Goal: Information Seeking & Learning: Learn about a topic

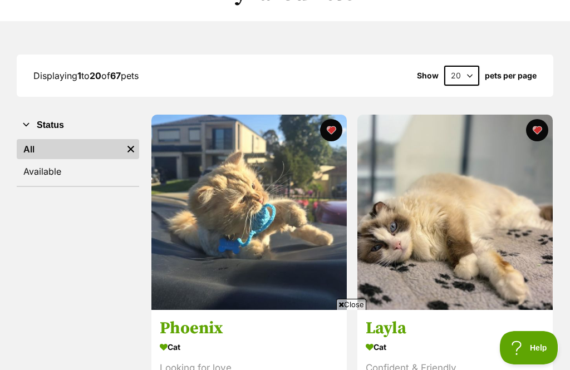
click at [82, 173] on link "Available" at bounding box center [78, 171] width 122 height 20
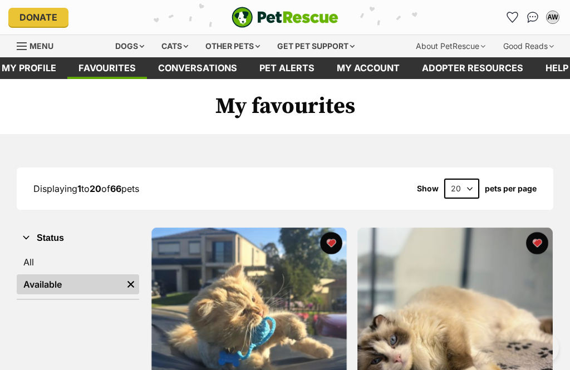
click at [37, 256] on link "All" at bounding box center [78, 262] width 122 height 20
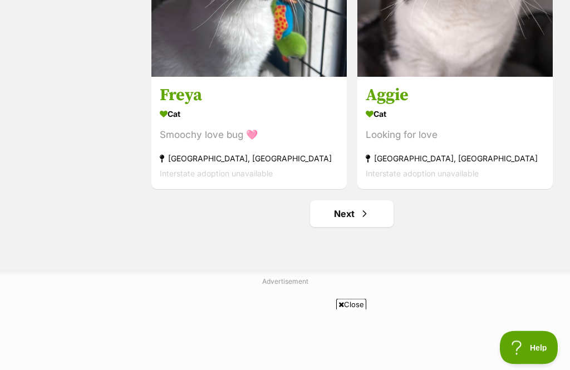
scroll to position [3212, 0]
click at [365, 220] on span "Next page" at bounding box center [364, 213] width 11 height 13
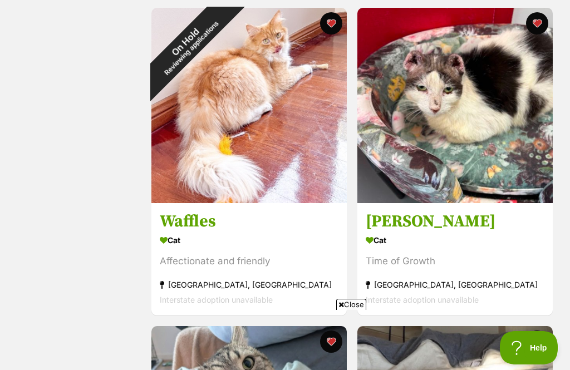
scroll to position [847, 0]
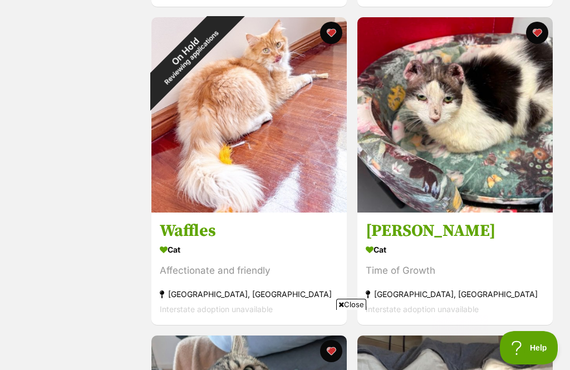
click at [225, 33] on div "On Hold Reviewing applications" at bounding box center [187, 53] width 73 height 73
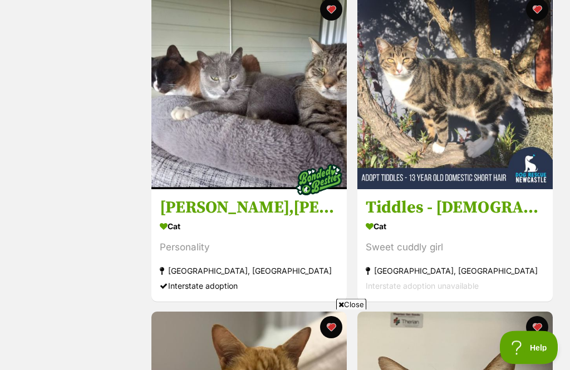
click at [273, 197] on h3 "[PERSON_NAME],[PERSON_NAME] and [PERSON_NAME]" at bounding box center [249, 207] width 179 height 21
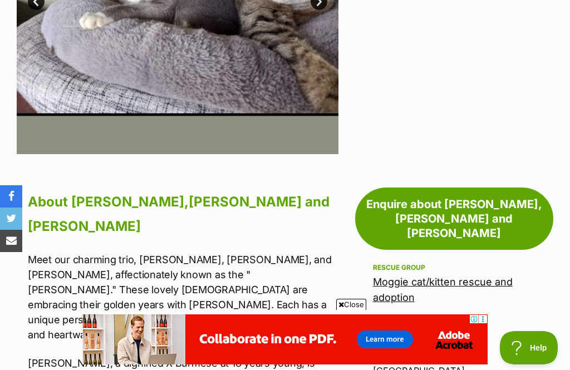
scroll to position [448, 0]
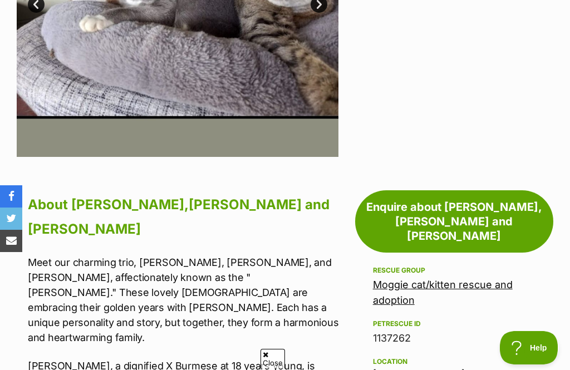
click at [325, 13] on link "Next" at bounding box center [319, 4] width 17 height 17
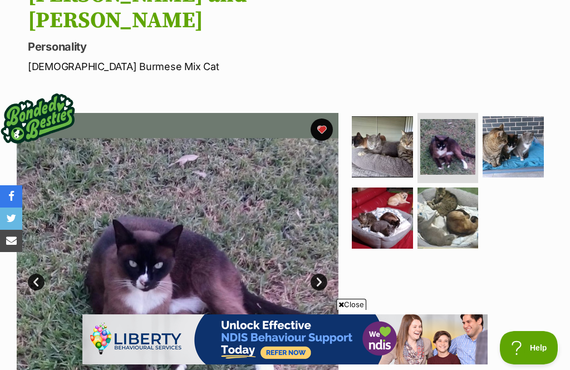
scroll to position [0, 0]
click at [514, 116] on img at bounding box center [513, 146] width 61 height 61
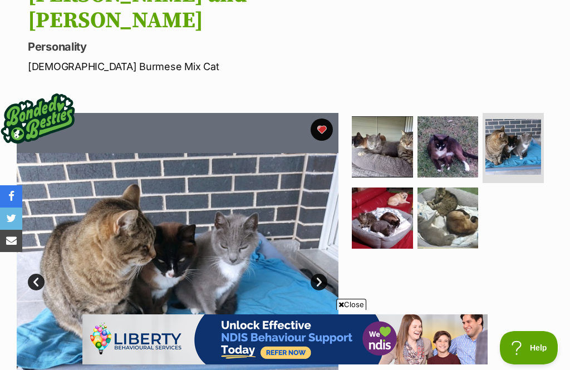
click at [386, 188] on img at bounding box center [382, 218] width 61 height 61
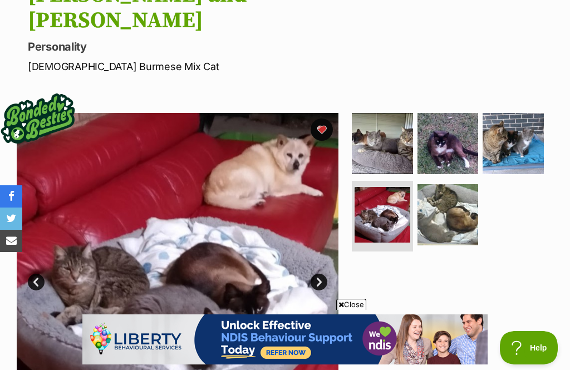
click at [462, 184] on img at bounding box center [448, 214] width 61 height 61
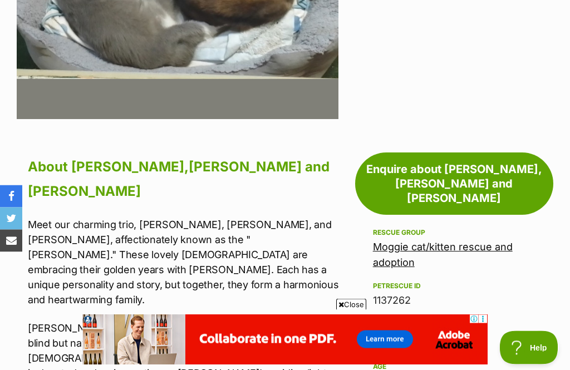
scroll to position [494, 0]
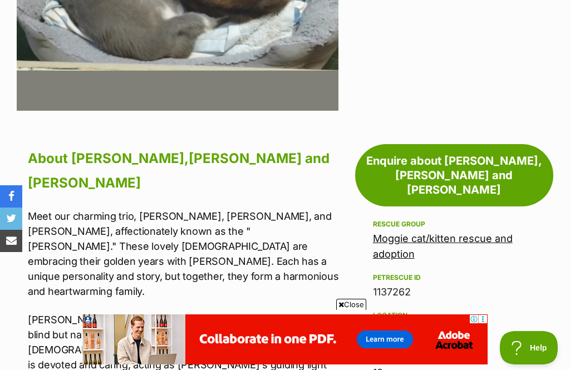
click at [448, 233] on link "Moggie cat/kitten rescue and adoption" at bounding box center [443, 246] width 140 height 27
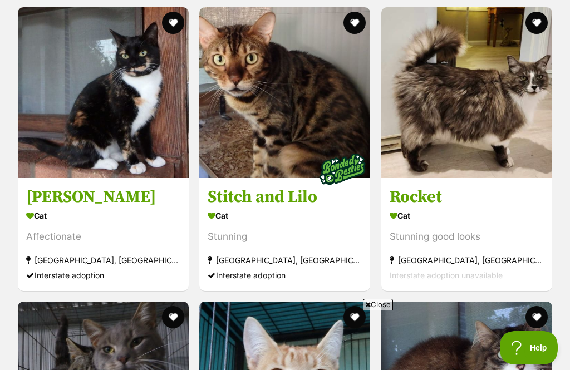
scroll to position [1355, 0]
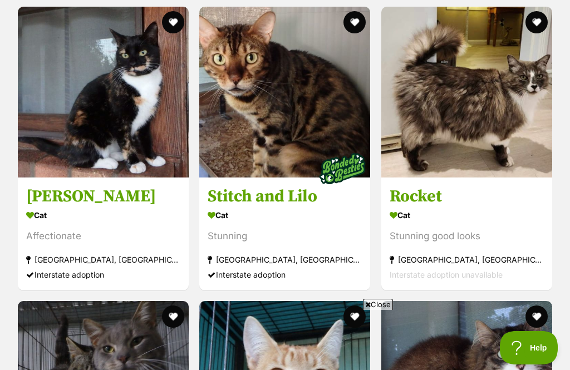
click at [505, 105] on img at bounding box center [466, 92] width 171 height 171
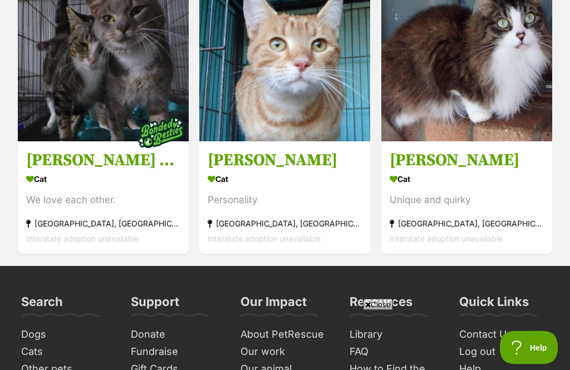
scroll to position [1655, 0]
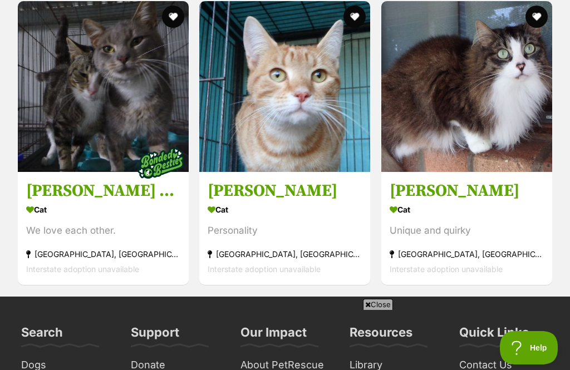
click at [89, 189] on h3 "Matt and Trey" at bounding box center [103, 190] width 154 height 21
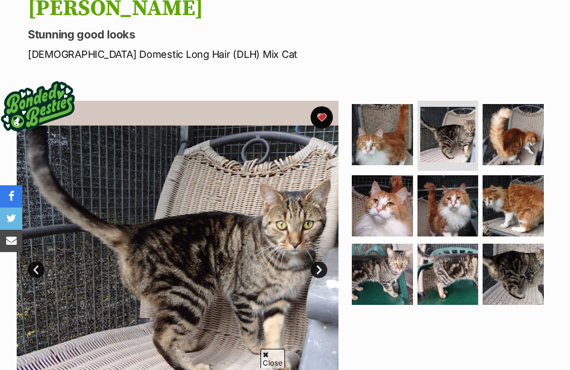
click at [320, 262] on link "Next" at bounding box center [319, 270] width 17 height 17
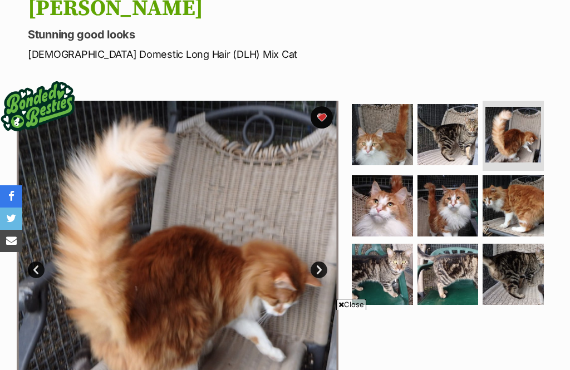
click at [322, 262] on link "Next" at bounding box center [319, 270] width 17 height 17
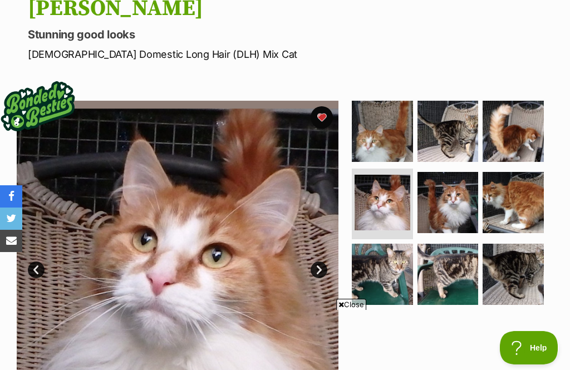
click at [323, 262] on link "Next" at bounding box center [319, 270] width 17 height 17
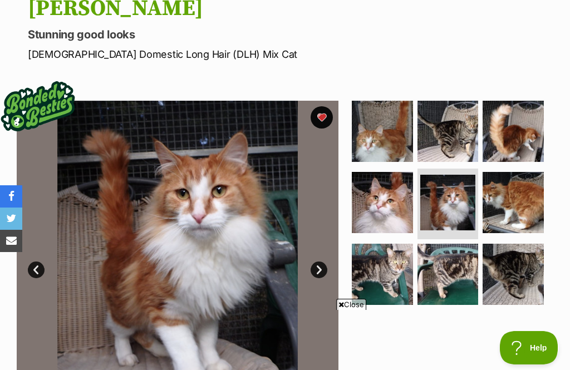
click at [317, 262] on link "Next" at bounding box center [319, 270] width 17 height 17
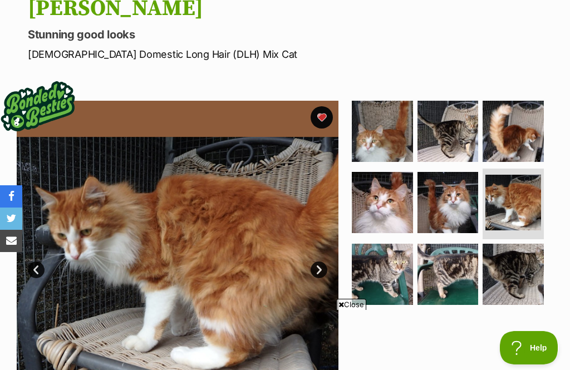
click at [321, 262] on link "Next" at bounding box center [319, 270] width 17 height 17
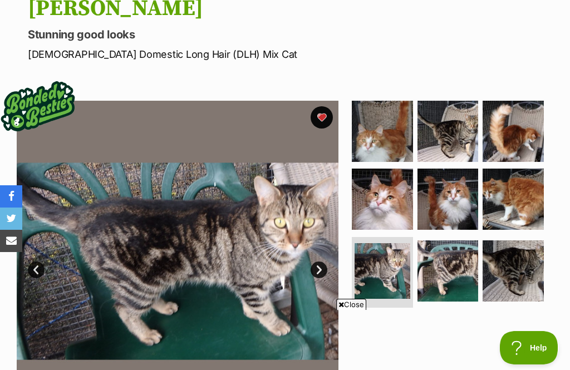
click at [326, 262] on link "Next" at bounding box center [319, 270] width 17 height 17
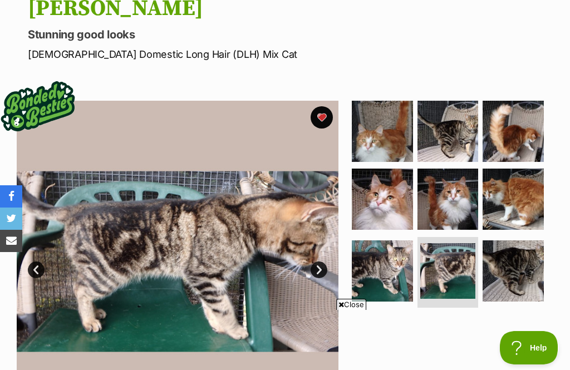
click at [322, 262] on link "Next" at bounding box center [319, 270] width 17 height 17
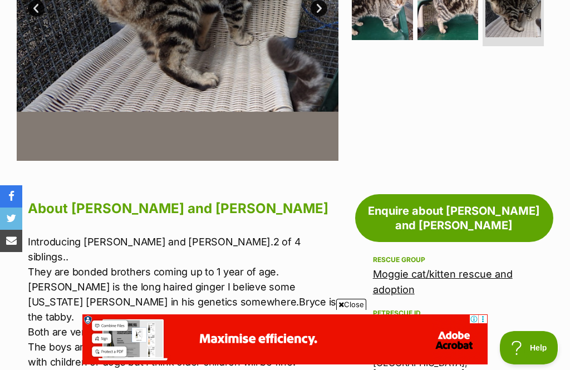
scroll to position [405, 0]
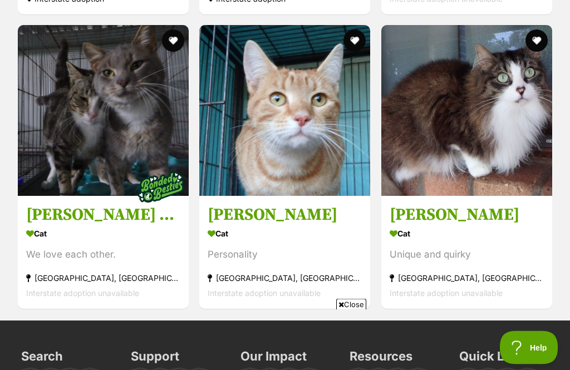
scroll to position [1633, 0]
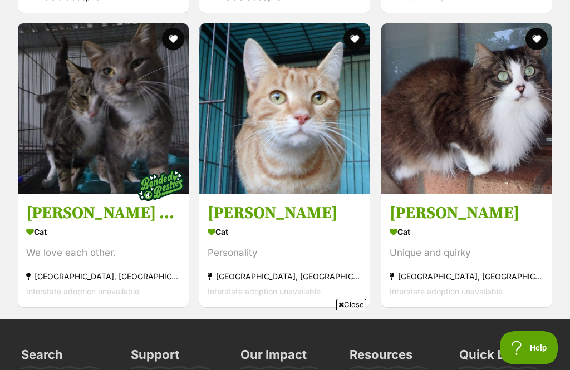
click at [93, 203] on h3 "[PERSON_NAME] and [PERSON_NAME]" at bounding box center [103, 212] width 154 height 21
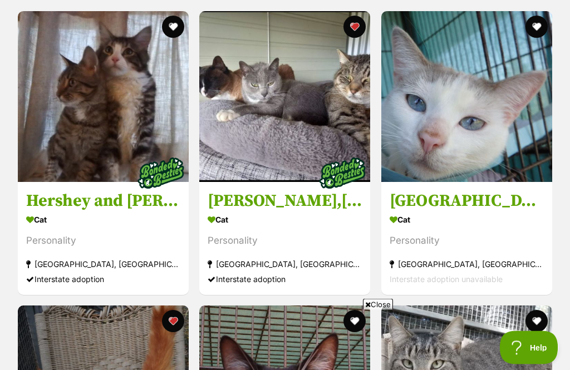
scroll to position [761, 0]
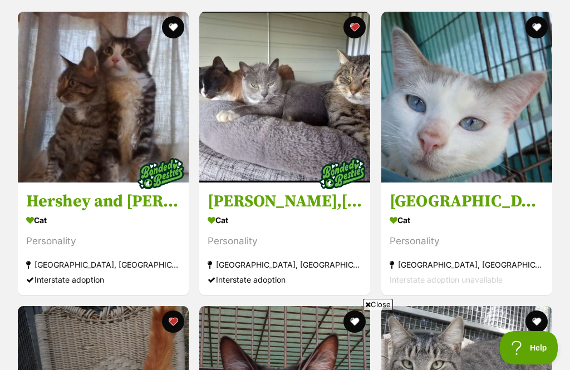
click at [311, 196] on h3 "[PERSON_NAME],[PERSON_NAME] and [PERSON_NAME]" at bounding box center [285, 201] width 154 height 21
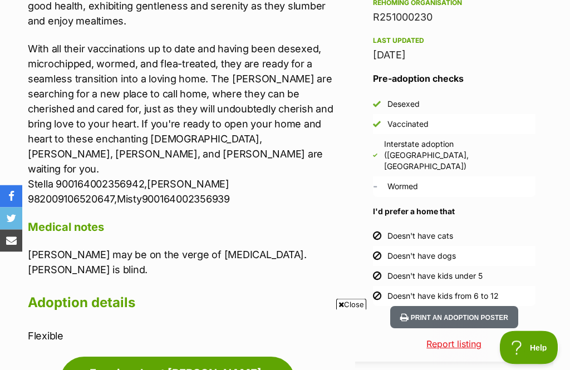
scroll to position [953, 0]
